Goal: Check status

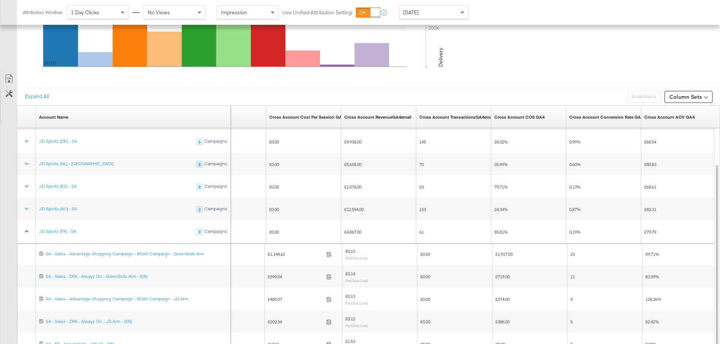
scroll to position [417, 0]
click at [454, 10] on div "[DATE]" at bounding box center [434, 12] width 69 height 13
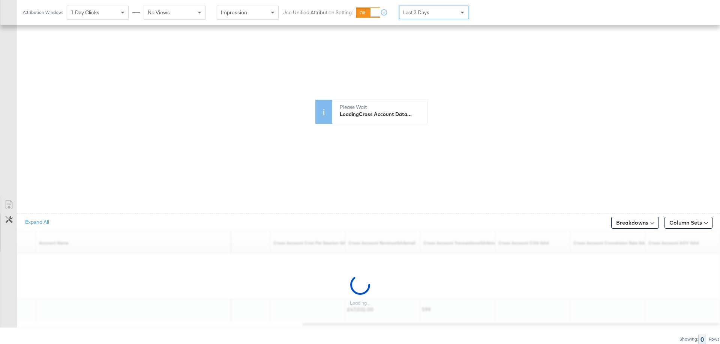
scroll to position [289, 0]
click at [463, 12] on span at bounding box center [463, 13] width 4 height 3
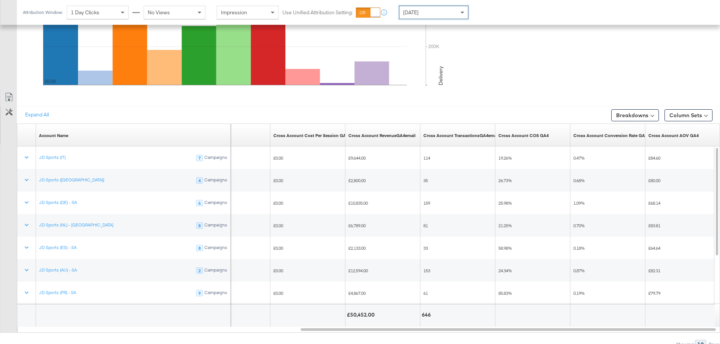
scroll to position [401, 0]
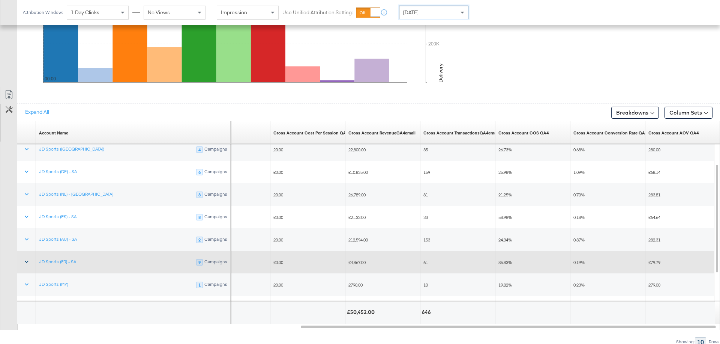
click at [24, 258] on icon at bounding box center [27, 262] width 8 height 8
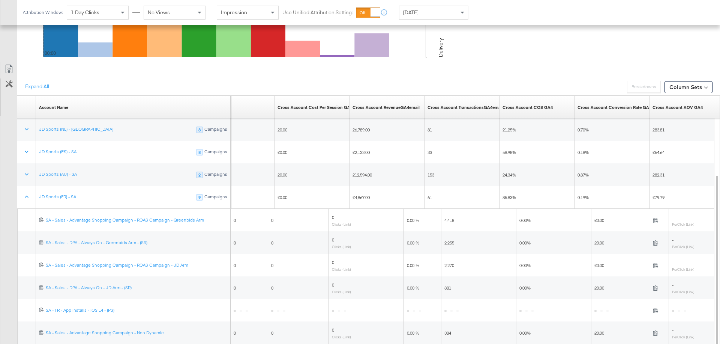
scroll to position [480, 0]
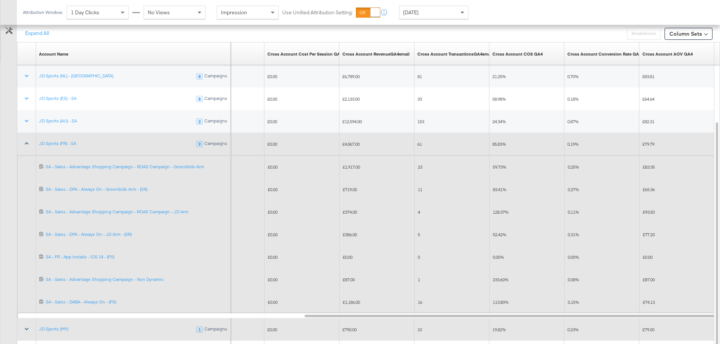
click at [24, 141] on icon at bounding box center [27, 144] width 8 height 8
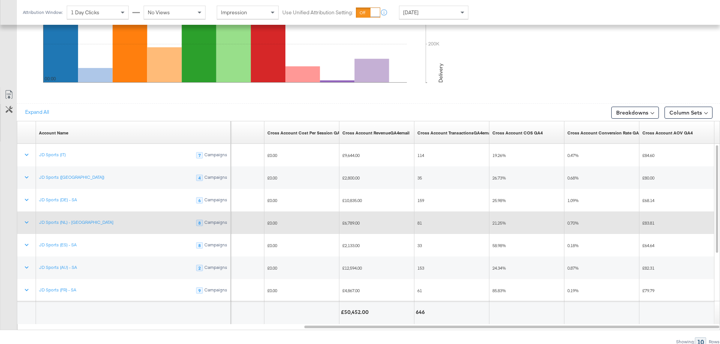
scroll to position [0, 0]
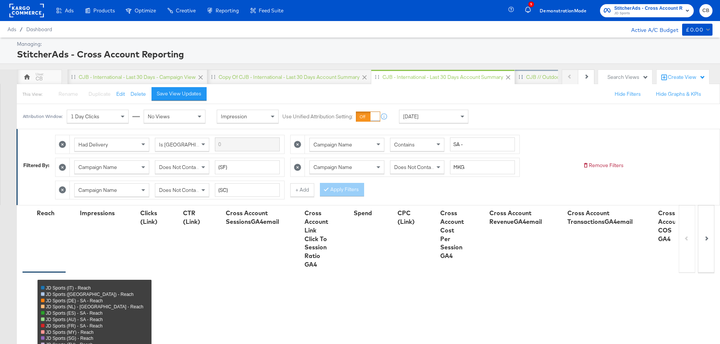
click at [536, 72] on div "CJB // Outdoors" at bounding box center [545, 76] width 61 height 15
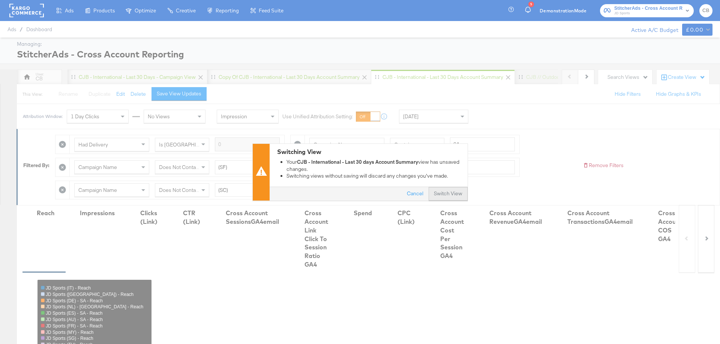
click at [453, 192] on button "Switch View" at bounding box center [448, 194] width 39 height 14
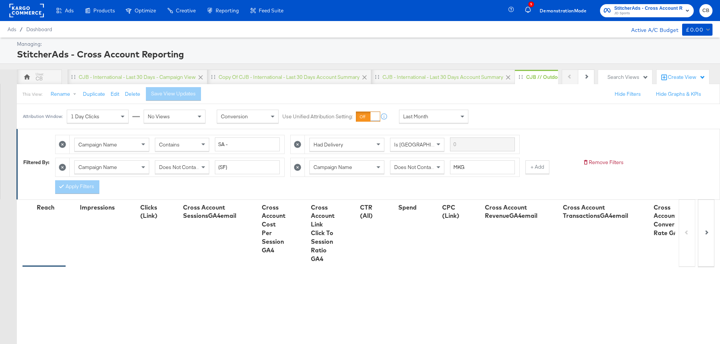
click at [455, 113] on div "Last Month" at bounding box center [434, 116] width 69 height 13
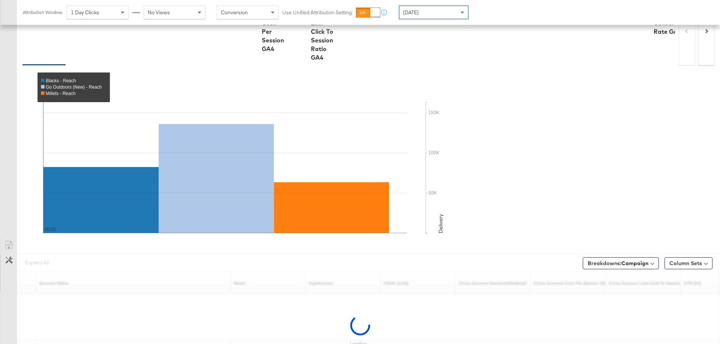
scroll to position [239, 0]
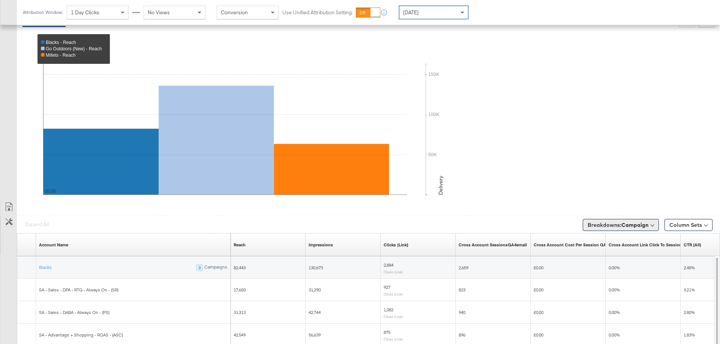
click at [650, 220] on button "Breakdowns: Campaign" at bounding box center [621, 225] width 76 height 12
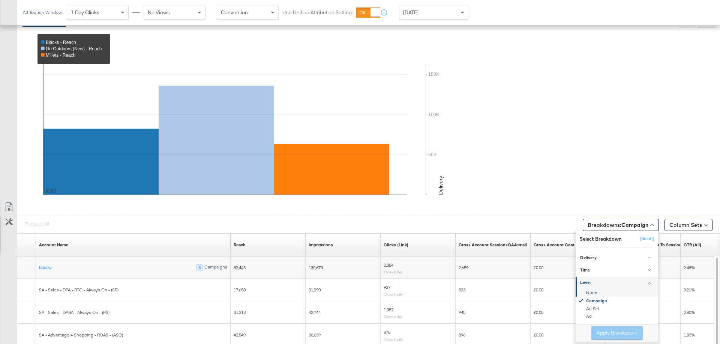
click at [589, 290] on div "None" at bounding box center [617, 293] width 81 height 8
click at [613, 330] on button "Apply Breakdown" at bounding box center [617, 333] width 51 height 14
